Goal: Information Seeking & Learning: Learn about a topic

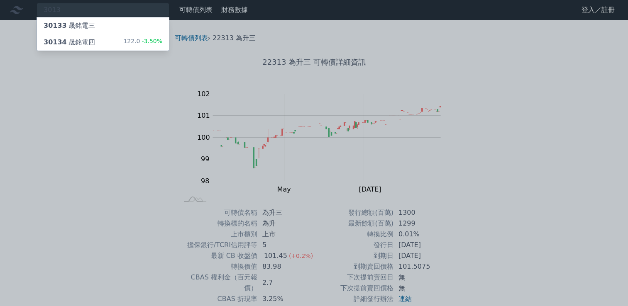
type input "3013"
click at [106, 40] on div "30134 晟銘電四 122.0 -3.50%" at bounding box center [103, 42] width 132 height 17
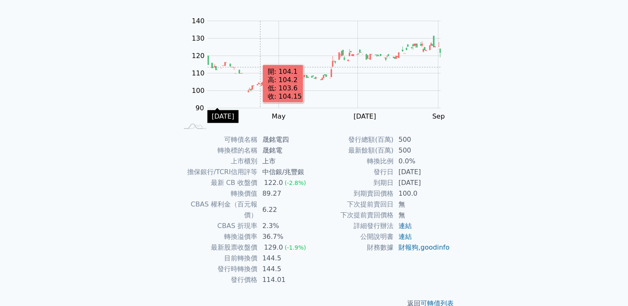
scroll to position [78, 0]
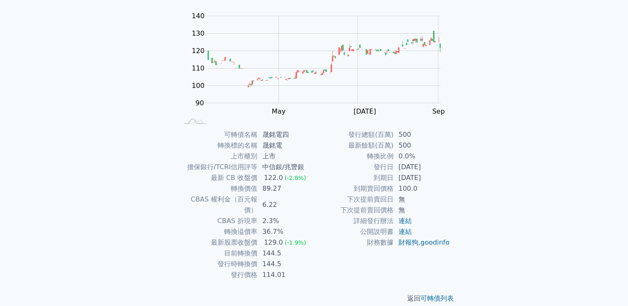
drag, startPoint x: 395, startPoint y: 175, endPoint x: 436, endPoint y: 176, distance: 41.5
click at [436, 176] on td "2027-10-18" at bounding box center [421, 178] width 57 height 11
drag, startPoint x: 436, startPoint y: 176, endPoint x: 478, endPoint y: 231, distance: 69.0
click at [480, 230] on div "可轉債列表 財務數據 可轉債列表 財務數據 登入／註冊 登入／註冊 可轉債列表 › 30134 晟銘電四 30134 晟銘電四 可轉債詳細資訊 Zoom Ou…" at bounding box center [314, 119] width 628 height 395
drag, startPoint x: 264, startPoint y: 245, endPoint x: 291, endPoint y: 239, distance: 27.7
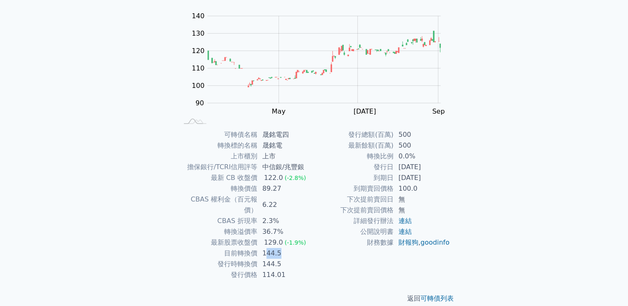
click at [291, 248] on td "144.5" at bounding box center [285, 253] width 57 height 11
drag, startPoint x: 291, startPoint y: 239, endPoint x: 323, endPoint y: 253, distance: 35.6
click at [323, 248] on td "財務數據" at bounding box center [353, 242] width 79 height 11
drag, startPoint x: 263, startPoint y: 241, endPoint x: 287, endPoint y: 238, distance: 24.7
click at [287, 248] on td "144.5" at bounding box center [285, 253] width 57 height 11
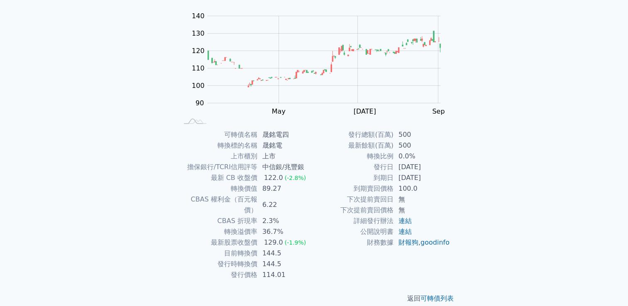
drag, startPoint x: 287, startPoint y: 238, endPoint x: 315, endPoint y: 249, distance: 30.4
click at [315, 248] on td "財務數據" at bounding box center [353, 242] width 79 height 11
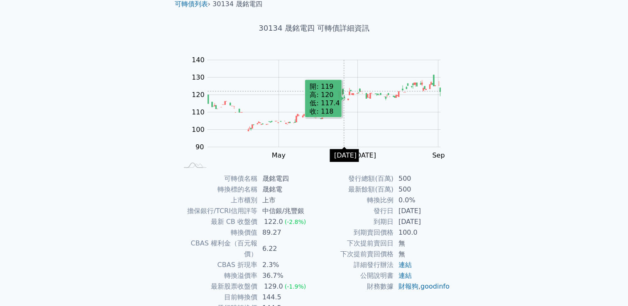
scroll to position [0, 0]
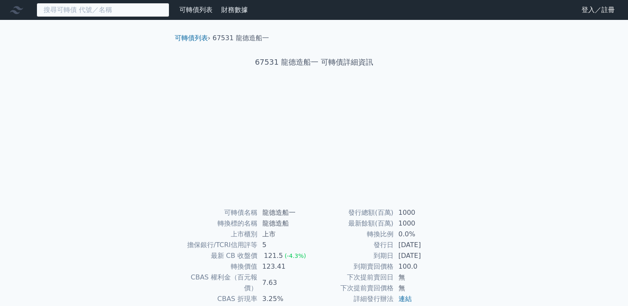
click at [143, 11] on input at bounding box center [103, 10] width 133 height 14
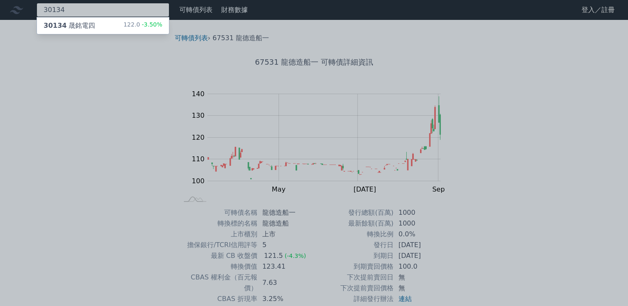
type input "30134"
click at [122, 21] on div "30134 晟銘電四 122.0 -3.50%" at bounding box center [103, 25] width 132 height 17
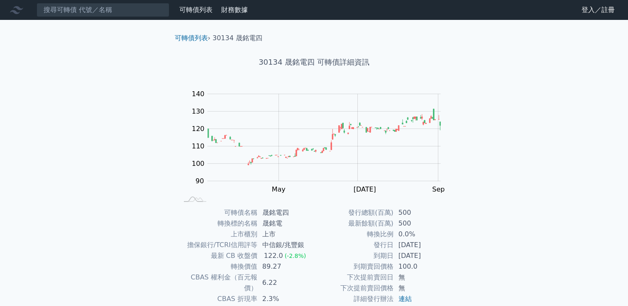
scroll to position [41, 0]
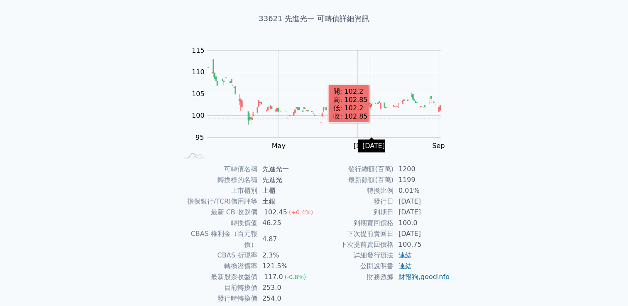
scroll to position [78, 0]
